Goal: Information Seeking & Learning: Learn about a topic

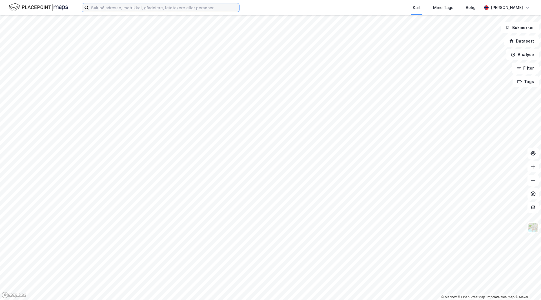
click at [178, 8] on input at bounding box center [164, 7] width 151 height 8
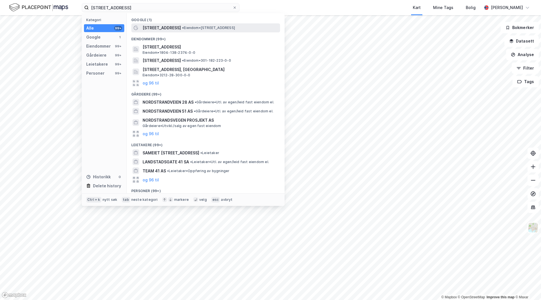
click at [162, 28] on span "[STREET_ADDRESS]" at bounding box center [162, 28] width 38 height 7
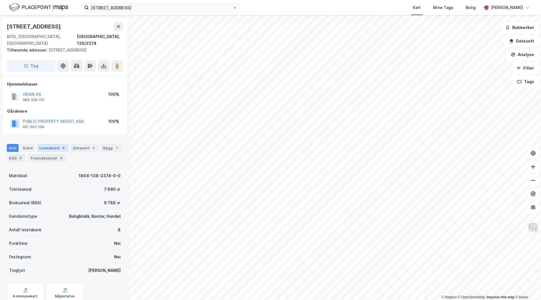
click at [56, 144] on div "Leietakere 8" at bounding box center [52, 148] width 31 height 8
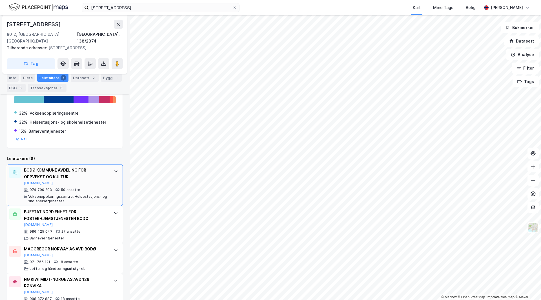
scroll to position [105, 0]
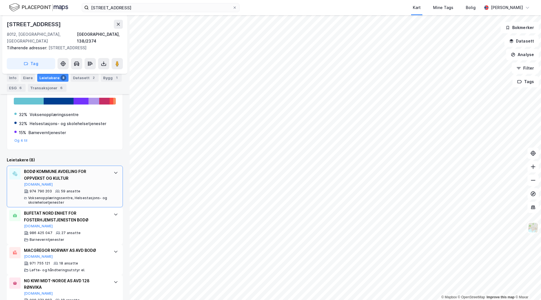
click at [82, 168] on div "BODØ KOMMUNE AVDELING FOR OPPVEKST OG KULTUR" at bounding box center [66, 175] width 84 height 14
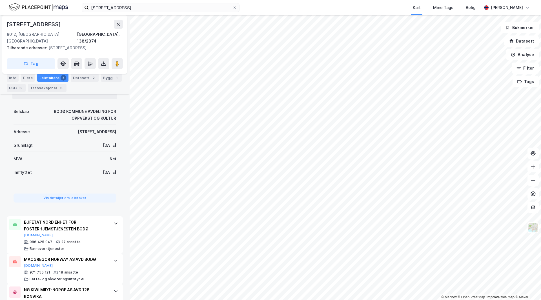
scroll to position [250, 0]
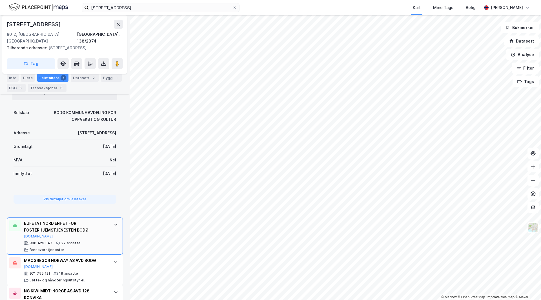
click at [80, 220] on div "BUFETAT NORD ENHET FOR FOSTERHJEMSTJENESTEN BODØ" at bounding box center [66, 227] width 84 height 14
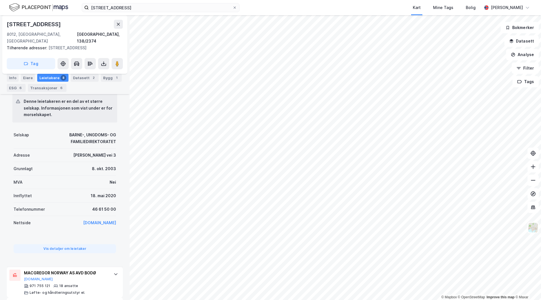
scroll to position [264, 0]
drag, startPoint x: 94, startPoint y: 160, endPoint x: 76, endPoint y: 162, distance: 17.8
click at [76, 162] on div "Grunnlagt [DATE]" at bounding box center [65, 169] width 103 height 14
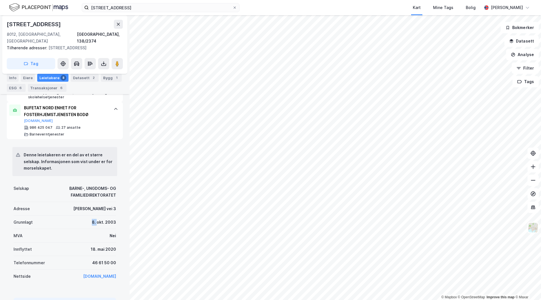
scroll to position [209, 0]
click at [58, 203] on div "Adresse [PERSON_NAME][STREET_ADDRESS]" at bounding box center [65, 210] width 103 height 14
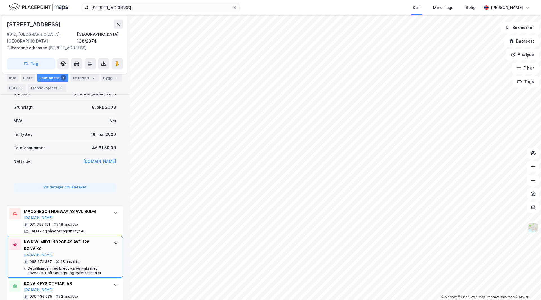
scroll to position [329, 0]
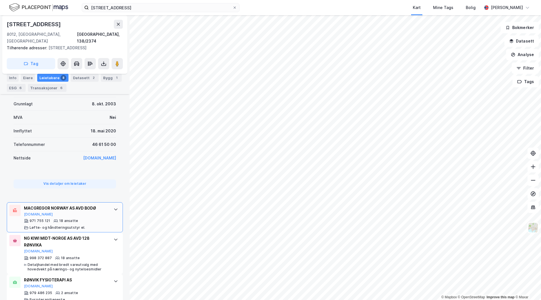
click at [83, 206] on div "MACGREGOR NORWAY AS AVD BODØ [DOMAIN_NAME]" at bounding box center [66, 211] width 84 height 12
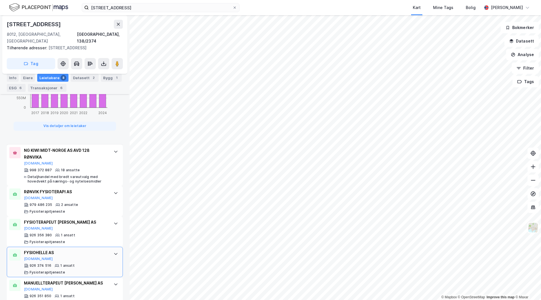
scroll to position [619, 0]
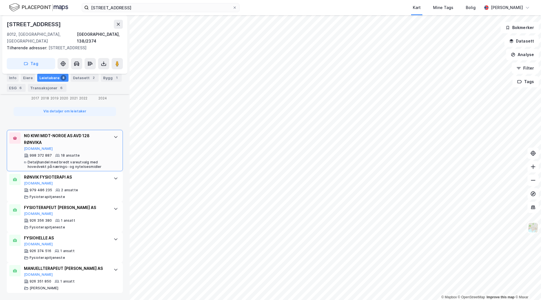
click at [88, 153] on div "998 372 887 18 ansatte Detaljhandel med bredt vareutvalg med hovedvekt på nærin…" at bounding box center [66, 161] width 84 height 16
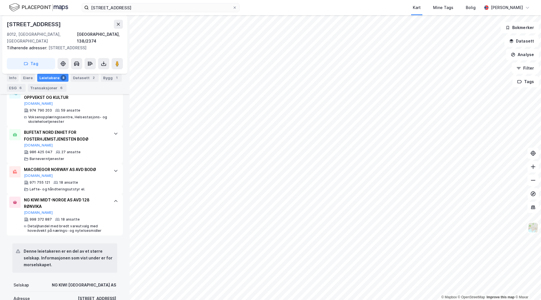
scroll to position [186, 0]
click at [331, 300] on html "[STREET_ADDRESS] Kart Mine Tags Bolig [PERSON_NAME] © Mapbox © OpenStreetMap Im…" at bounding box center [270, 150] width 541 height 300
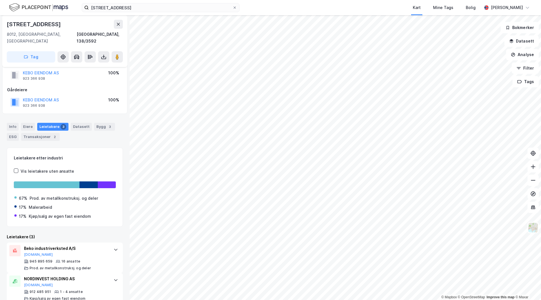
scroll to position [15, 0]
click at [78, 246] on div "Beko industriverksted A/S [DOMAIN_NAME]" at bounding box center [66, 251] width 84 height 12
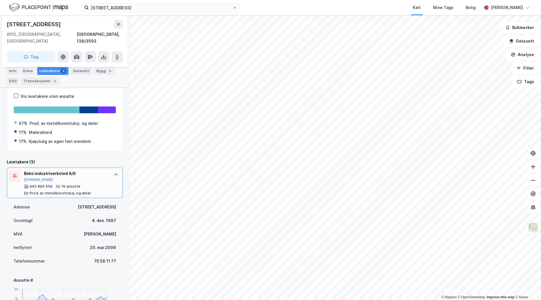
scroll to position [92, 0]
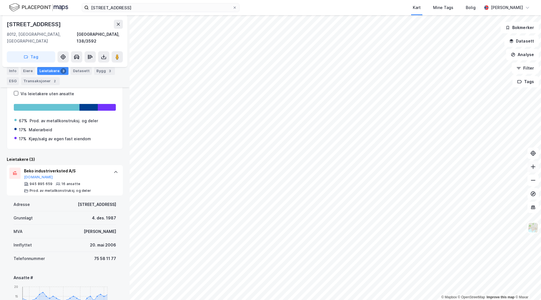
click at [533, 168] on icon at bounding box center [534, 167] width 6 height 6
click at [52, 171] on div "Beko industriverksted A/S [DOMAIN_NAME]" at bounding box center [66, 174] width 84 height 12
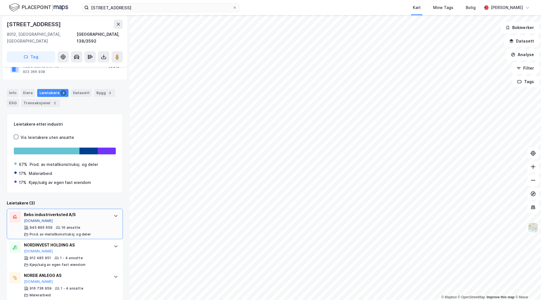
click at [27, 219] on button "[DOMAIN_NAME]" at bounding box center [38, 221] width 29 height 5
click at [534, 184] on button at bounding box center [533, 180] width 11 height 11
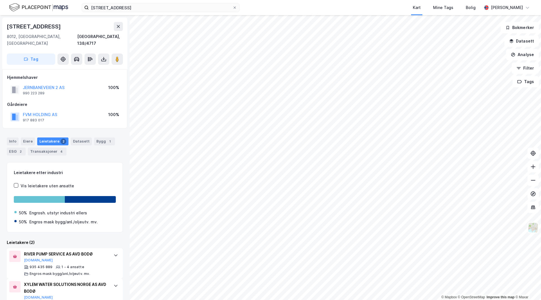
scroll to position [16, 0]
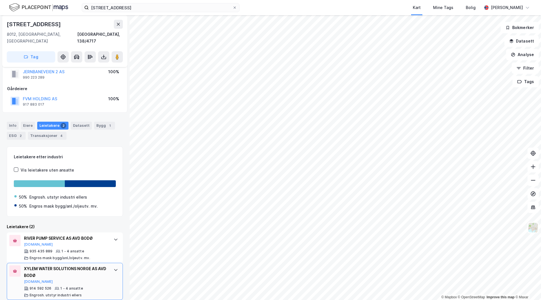
click at [78, 266] on div "XYLEM WATER SOLUTIONS NORGE AS AVD BODØ" at bounding box center [66, 273] width 84 height 14
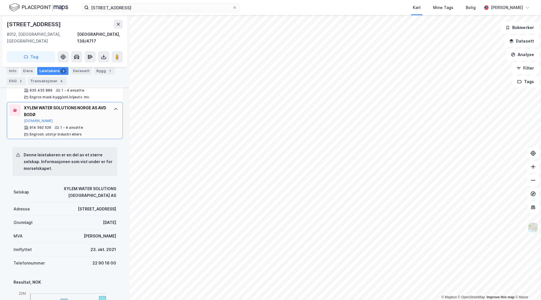
scroll to position [177, 0]
click at [522, 58] on button "Analyse" at bounding box center [522, 54] width 33 height 11
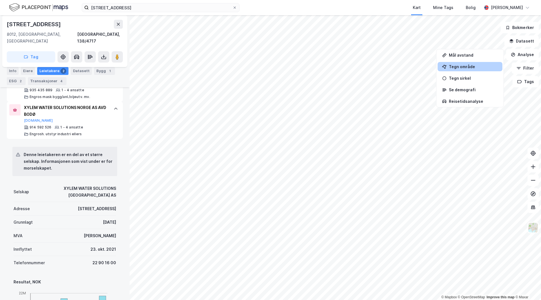
click at [478, 63] on div "Tegn område" at bounding box center [470, 66] width 65 height 9
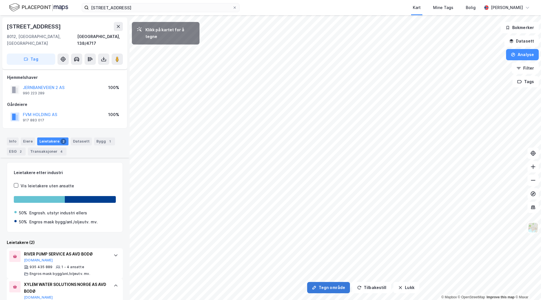
click at [321, 288] on button "Tegn område" at bounding box center [328, 287] width 43 height 11
click at [357, 106] on div "16,9m" at bounding box center [359, 107] width 18 height 15
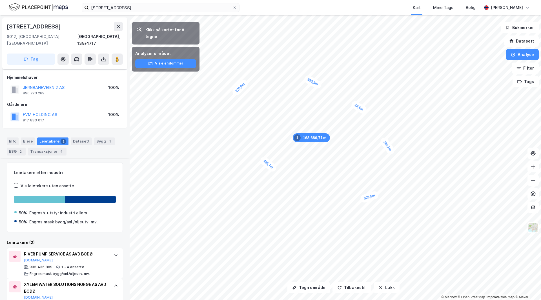
click at [357, 15] on div "168 686,71㎡ 1 270,9m 485,7m 303,5m 295,1m 18,6m 325,3m" at bounding box center [270, 15] width 541 height 0
click at [160, 59] on button "Vis eiendommer" at bounding box center [165, 63] width 61 height 9
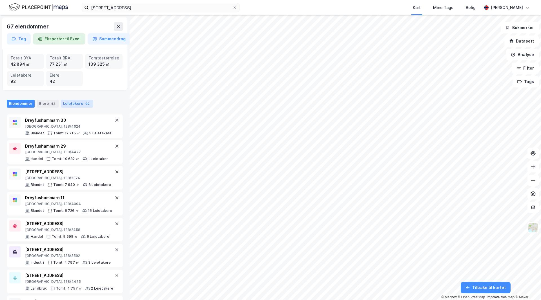
click at [74, 101] on div "Leietakere 92" at bounding box center [77, 104] width 32 height 8
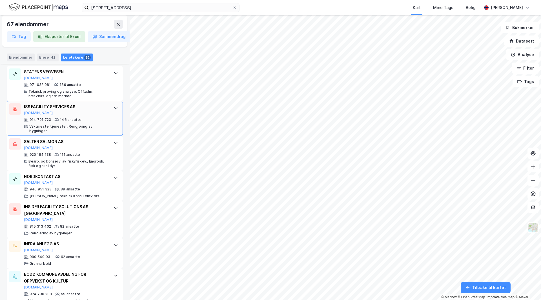
scroll to position [151, 0]
click at [305, 0] on html "Nordstrandveien 41 bodø Kart Mine Tags Bolig [PERSON_NAME] 67 eiendommer Tag Ek…" at bounding box center [270, 150] width 541 height 300
click at [301, 0] on html "Nordstrandveien 41 bodø Kart Mine Tags Bolig [PERSON_NAME] 67 eiendommer Tag Ek…" at bounding box center [270, 150] width 541 height 300
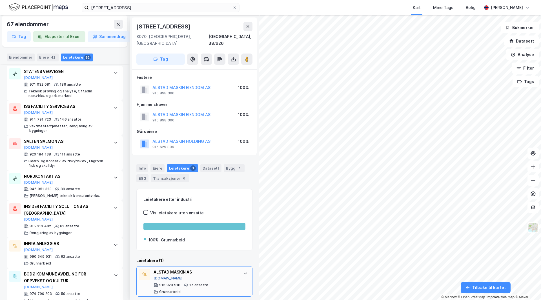
click at [163, 276] on button "[DOMAIN_NAME]" at bounding box center [168, 278] width 29 height 5
click at [145, 164] on div "Info" at bounding box center [142, 168] width 12 height 8
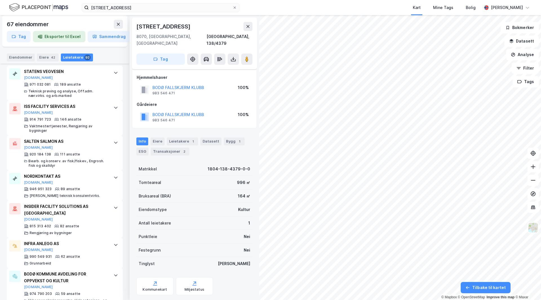
scroll to position [7, 0]
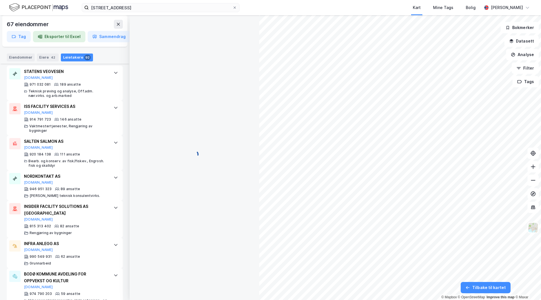
scroll to position [7, 0]
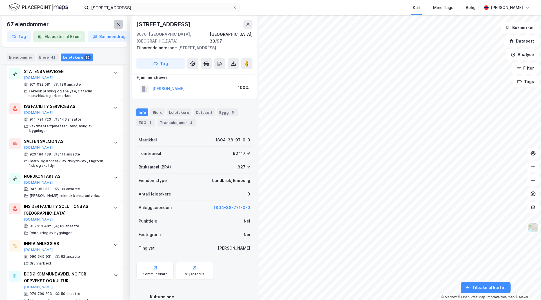
click at [116, 26] on icon at bounding box center [118, 24] width 5 height 5
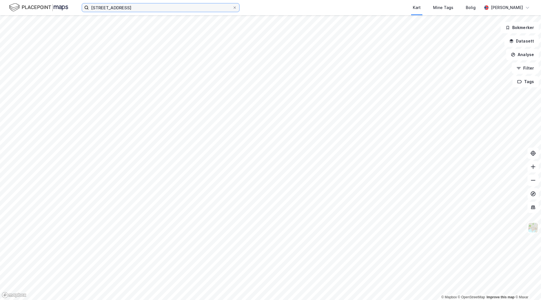
click at [148, 7] on input "[STREET_ADDRESS]" at bounding box center [161, 7] width 144 height 8
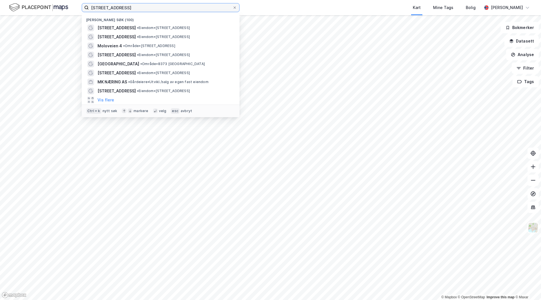
click at [148, 7] on input "[STREET_ADDRESS]" at bounding box center [161, 7] width 144 height 8
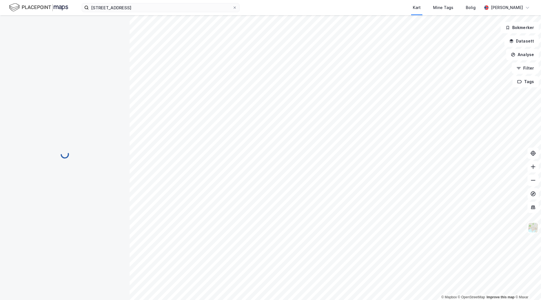
scroll to position [7, 0]
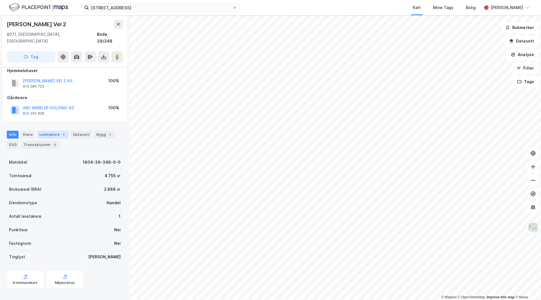
click at [55, 131] on div "Leietakere 1" at bounding box center [52, 135] width 31 height 8
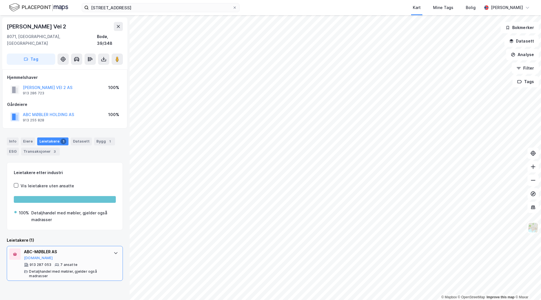
click at [88, 249] on div "ABC-MØBLER AS" at bounding box center [66, 252] width 84 height 7
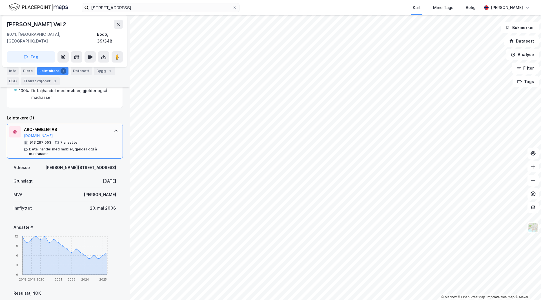
scroll to position [123, 0]
drag, startPoint x: 88, startPoint y: 203, endPoint x: 114, endPoint y: 203, distance: 26.2
click at [114, 203] on div "Adresse [PERSON_NAME][STREET_ADDRESS] [DATE] MVA Ja Innflyttet [DATE] Ansatte #…" at bounding box center [65, 301] width 116 height 287
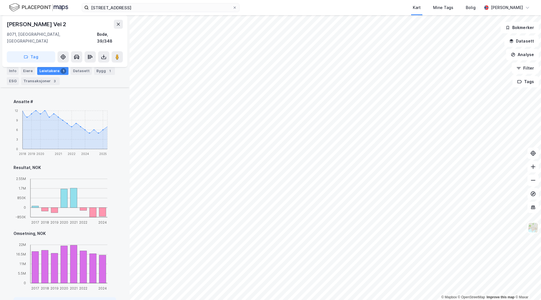
scroll to position [249, 0]
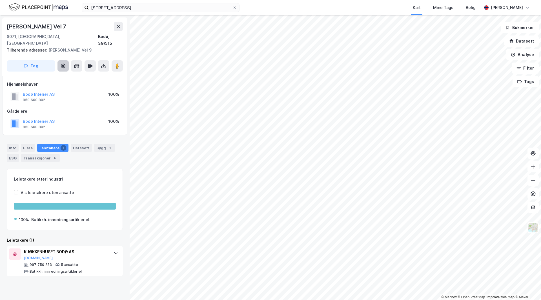
click at [61, 63] on icon at bounding box center [63, 66] width 6 height 6
click at [64, 63] on icon at bounding box center [63, 66] width 6 height 6
click at [30, 256] on button "[DOMAIN_NAME]" at bounding box center [38, 258] width 29 height 5
click at [15, 144] on div "Info" at bounding box center [13, 148] width 12 height 8
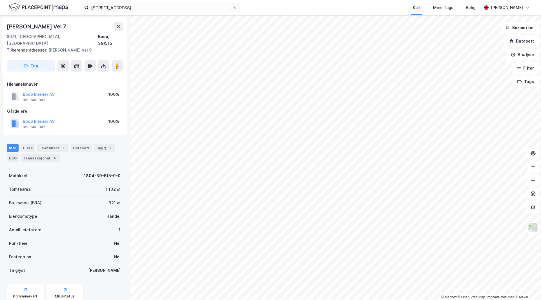
scroll to position [0, 0]
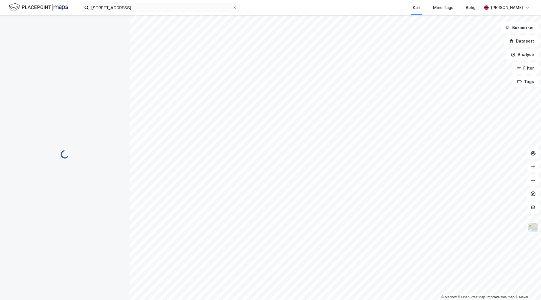
scroll to position [0, 0]
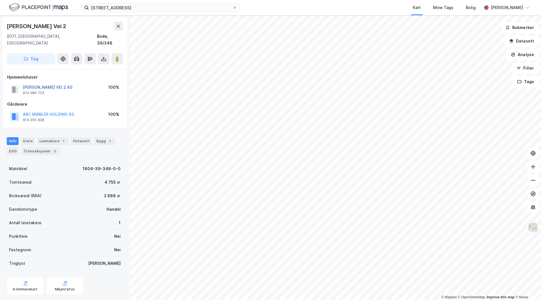
click at [0, 0] on button "[PERSON_NAME] VEI 2 AS" at bounding box center [0, 0] width 0 height 0
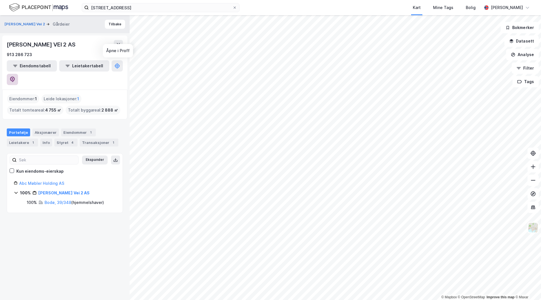
click at [15, 77] on icon at bounding box center [13, 80] width 6 height 6
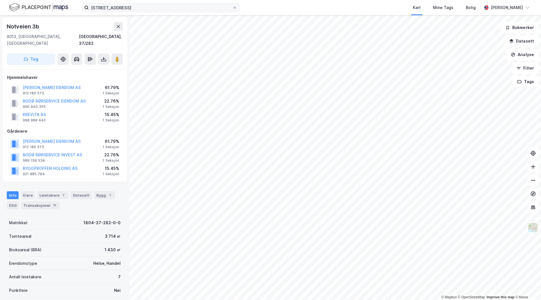
scroll to position [0, 0]
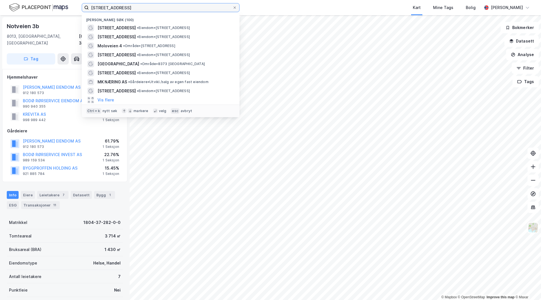
click at [122, 8] on input "[STREET_ADDRESS]" at bounding box center [161, 7] width 144 height 8
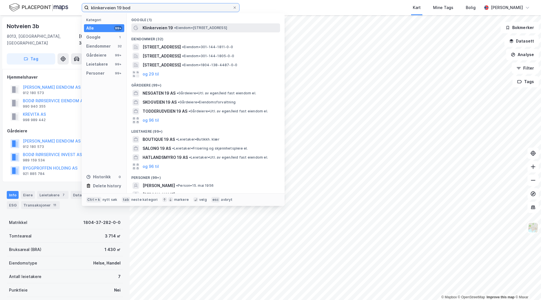
type input "klinkerveien 19 bod"
click at [196, 28] on span "• Eiendom • [STREET_ADDRESS]" at bounding box center [200, 28] width 53 height 5
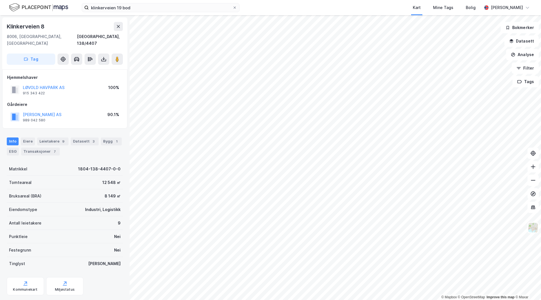
scroll to position [0, 0]
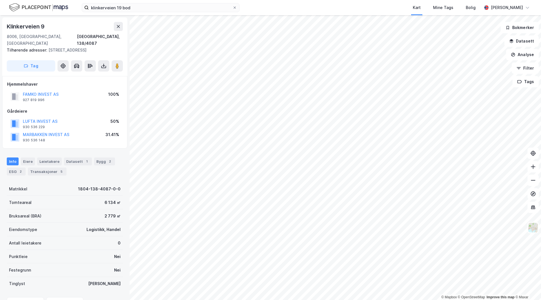
scroll to position [0, 0]
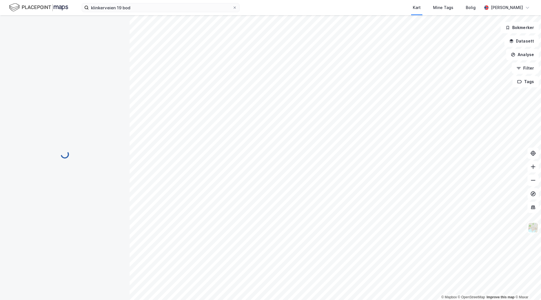
scroll to position [0, 0]
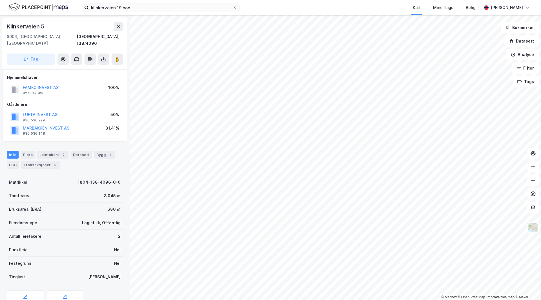
scroll to position [0, 0]
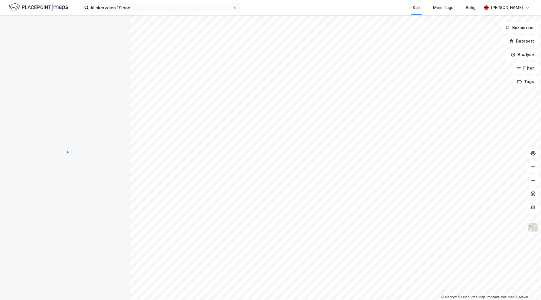
scroll to position [0, 0]
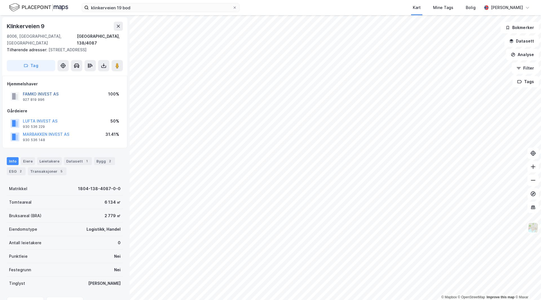
click at [0, 0] on button "FAMKO INVEST AS" at bounding box center [0, 0] width 0 height 0
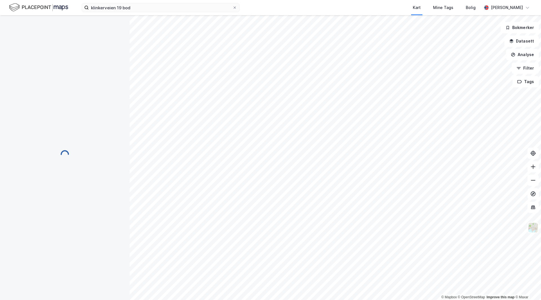
scroll to position [0, 0]
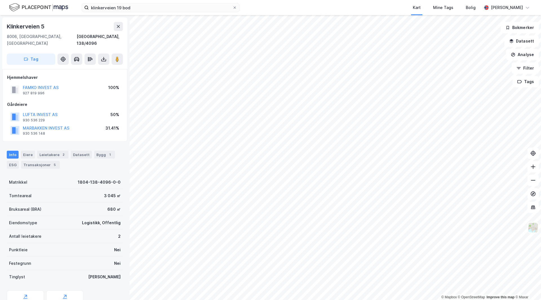
scroll to position [0, 0]
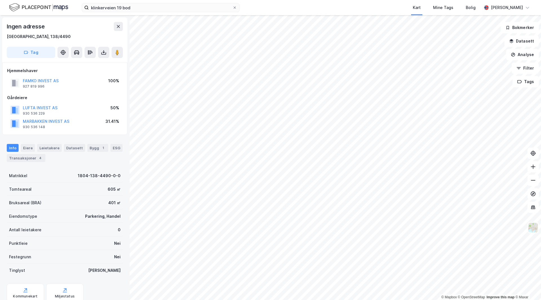
scroll to position [0, 0]
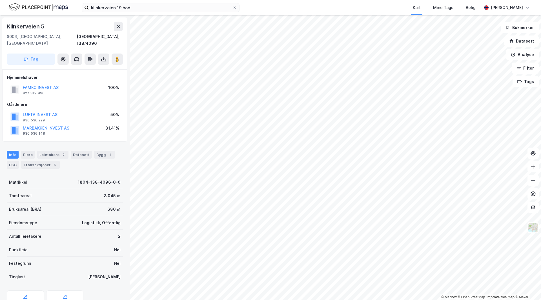
scroll to position [0, 0]
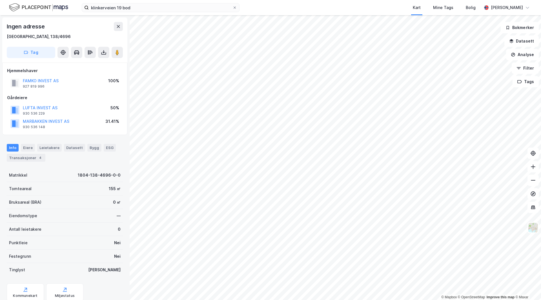
scroll to position [0, 0]
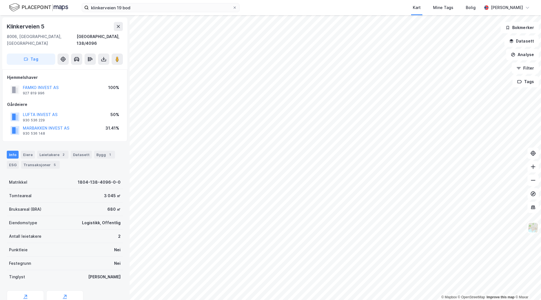
scroll to position [0, 0]
